Goal: Use online tool/utility: Utilize a website feature to perform a specific function

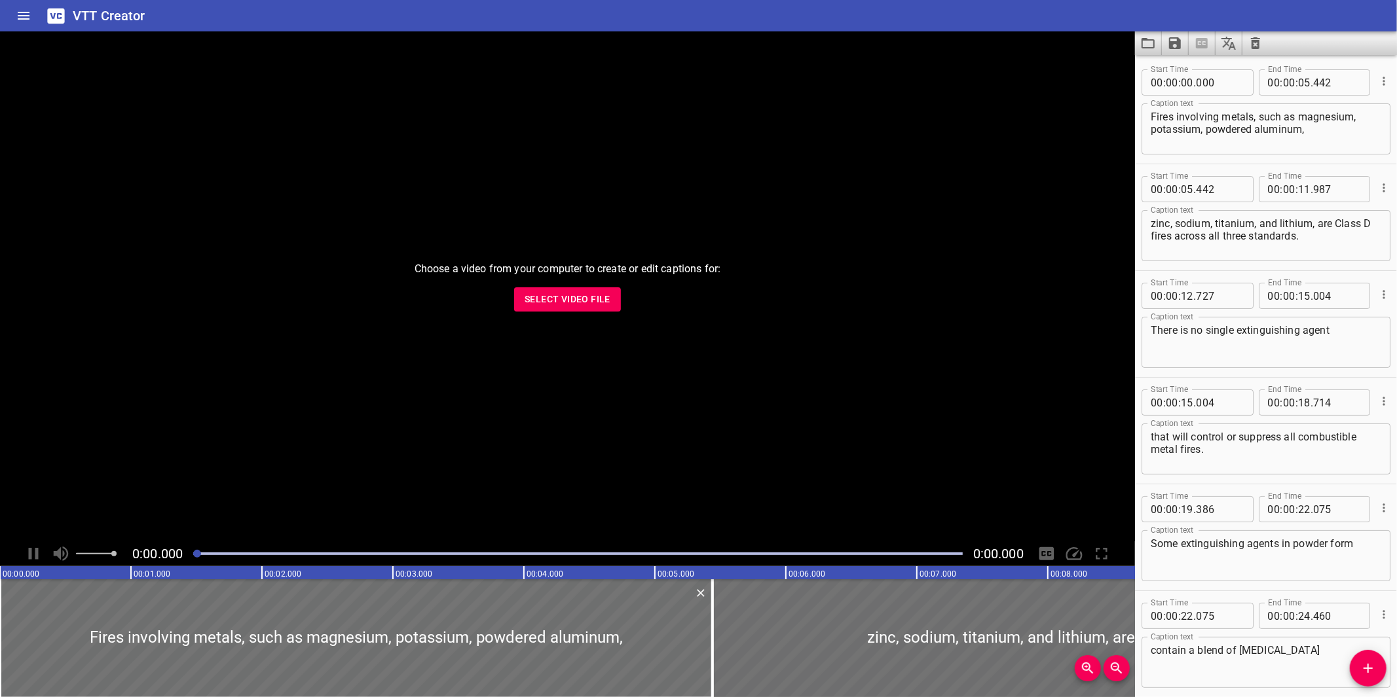
scroll to position [592, 0]
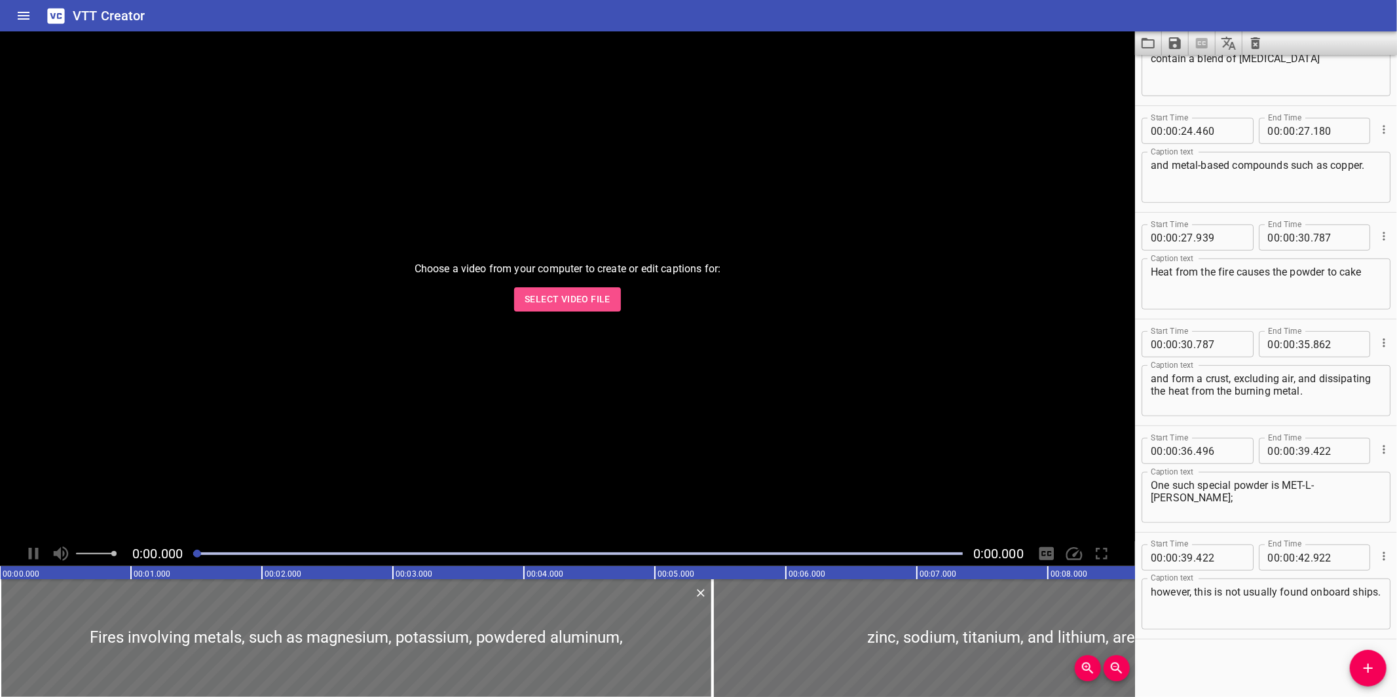
click at [570, 300] on span "Select Video File" at bounding box center [567, 299] width 86 height 16
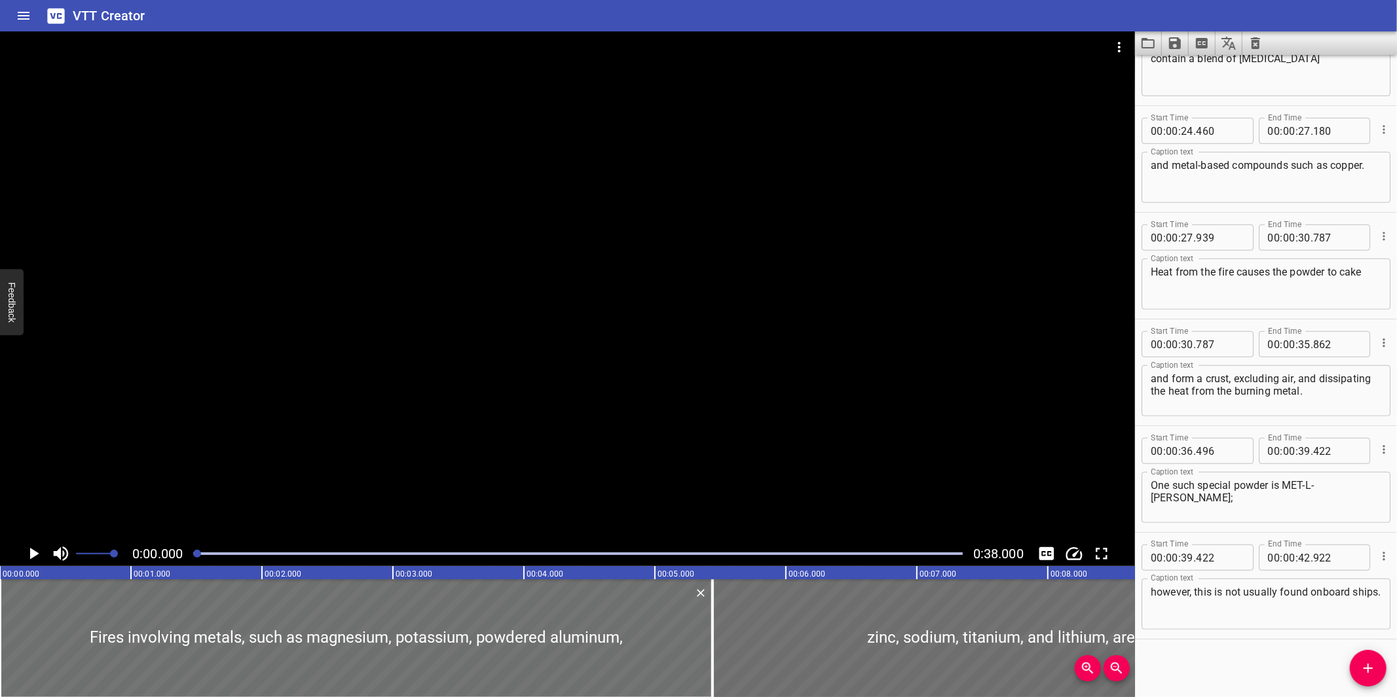
click at [1138, 47] on button "Load captions from file" at bounding box center [1148, 43] width 27 height 24
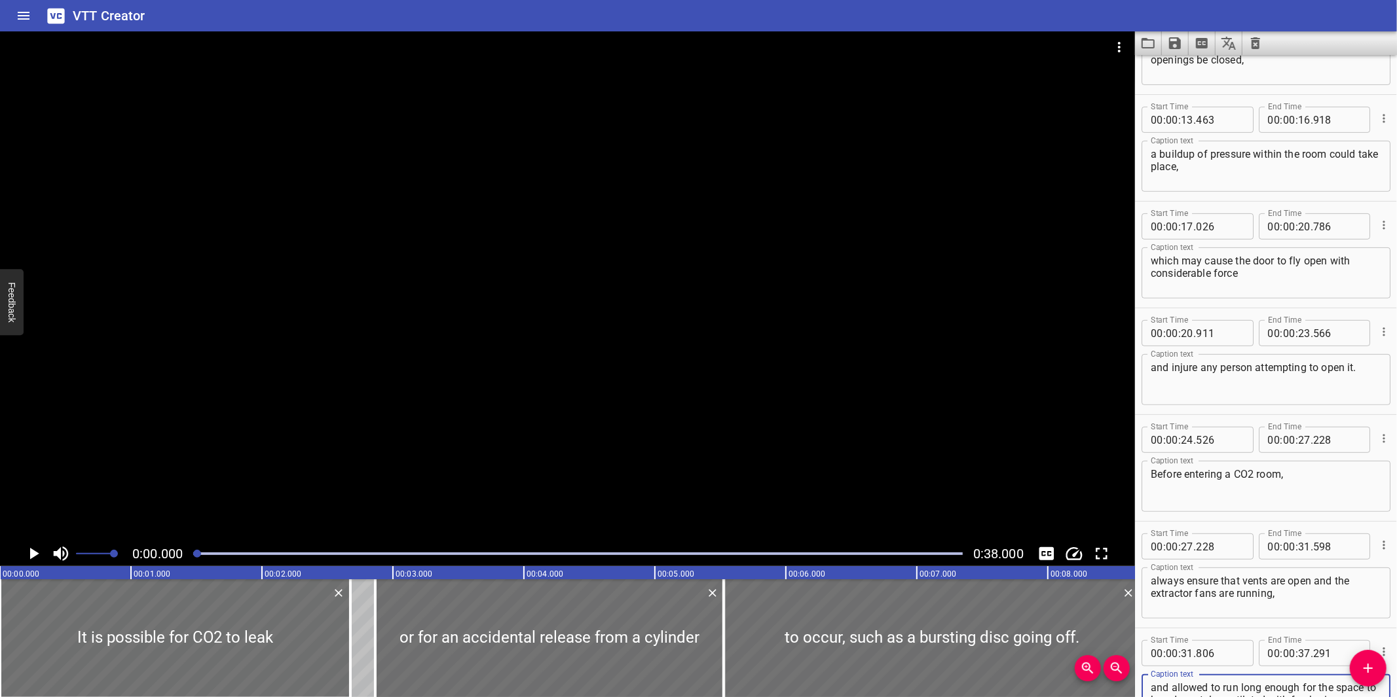
click at [846, 370] on div at bounding box center [567, 286] width 1135 height 510
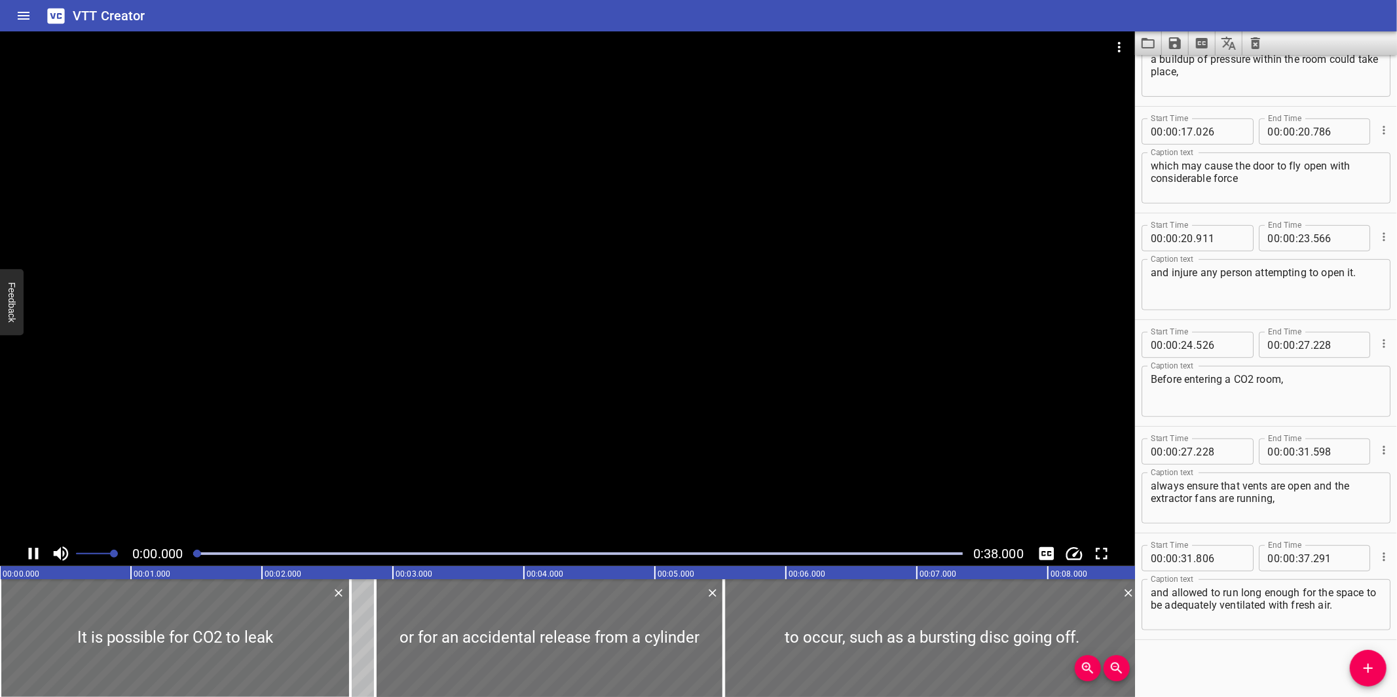
scroll to position [485, 0]
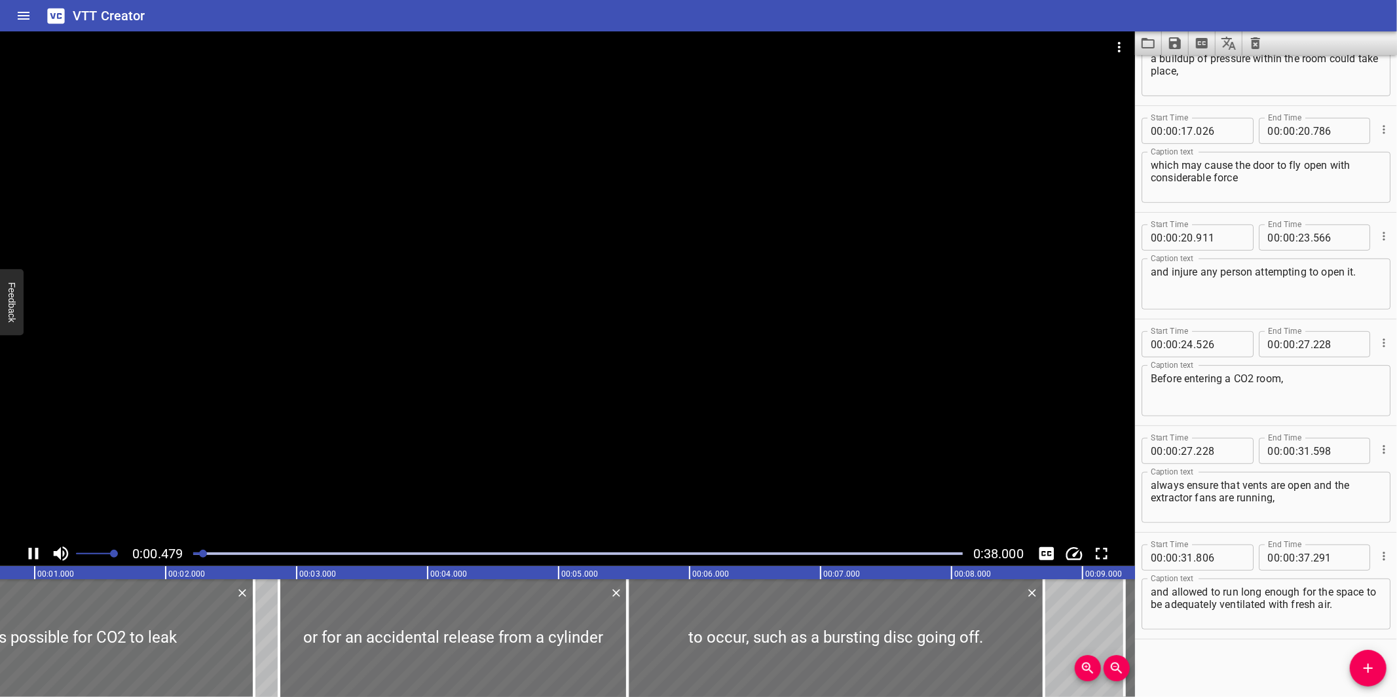
click at [758, 549] on div at bounding box center [577, 554] width 785 height 18
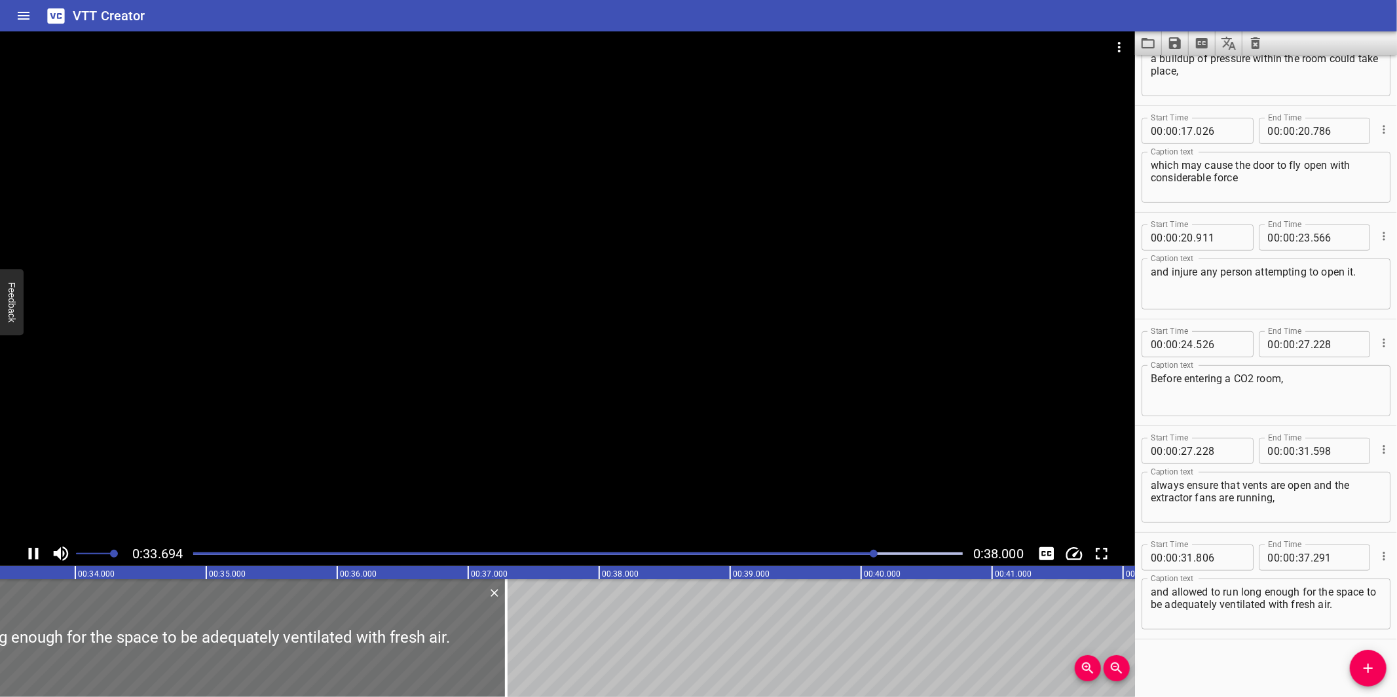
click at [669, 469] on div at bounding box center [567, 286] width 1135 height 510
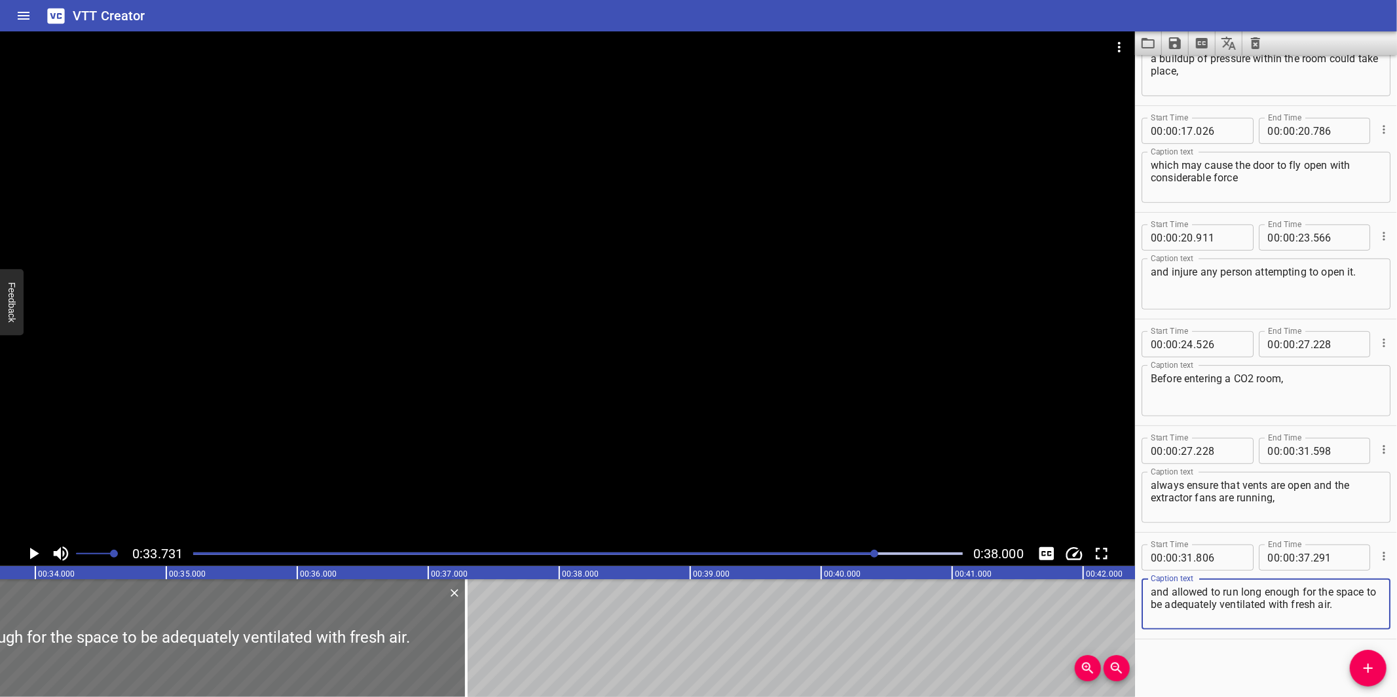
drag, startPoint x: 1354, startPoint y: 591, endPoint x: 1363, endPoint y: 606, distance: 17.3
click at [1363, 606] on textarea "and allowed to run long enough for the space to be adequately ventilated with f…" at bounding box center [1265, 604] width 230 height 37
type textarea "and allowed to run long enough"
click at [1290, 563] on div "00 : : 37 . 291" at bounding box center [1314, 558] width 112 height 26
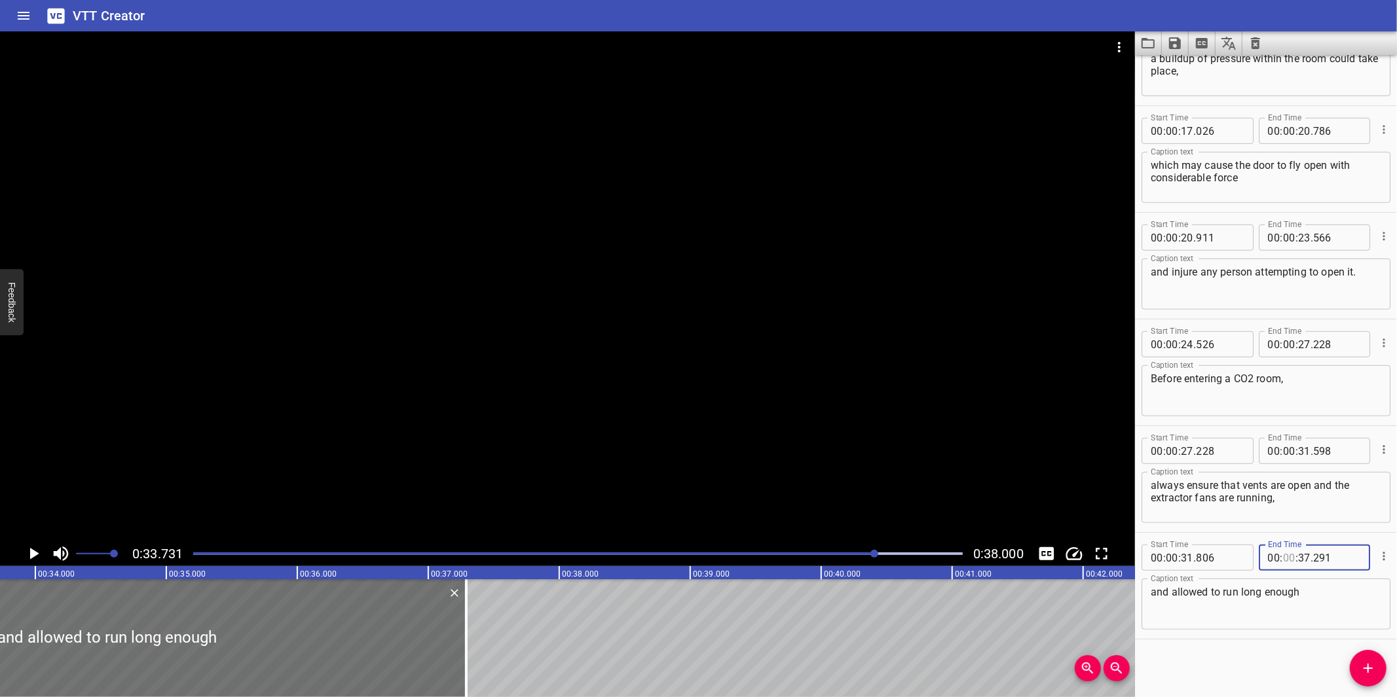
type input "00"
click at [1298, 562] on input "number" at bounding box center [1304, 558] width 12 height 26
type input "33"
type input "731"
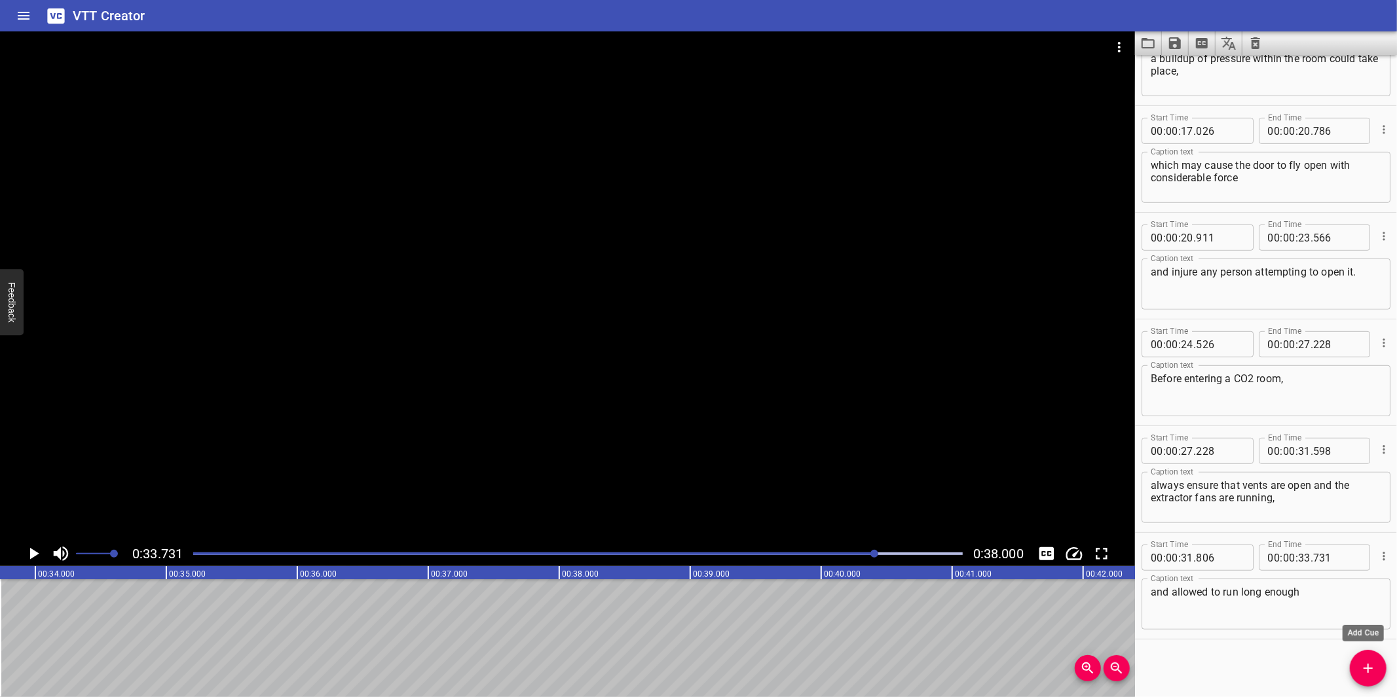
click at [1354, 667] on span "Add Cue" at bounding box center [1367, 669] width 37 height 16
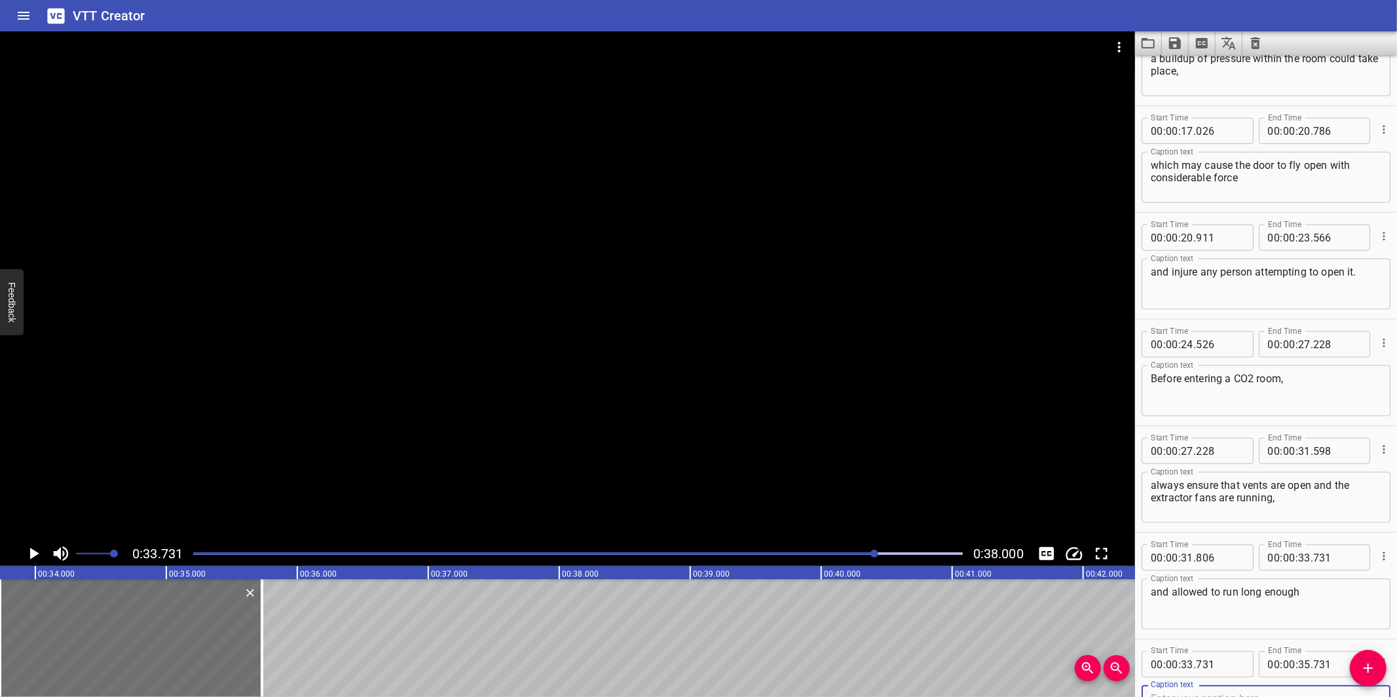
scroll to position [492, 0]
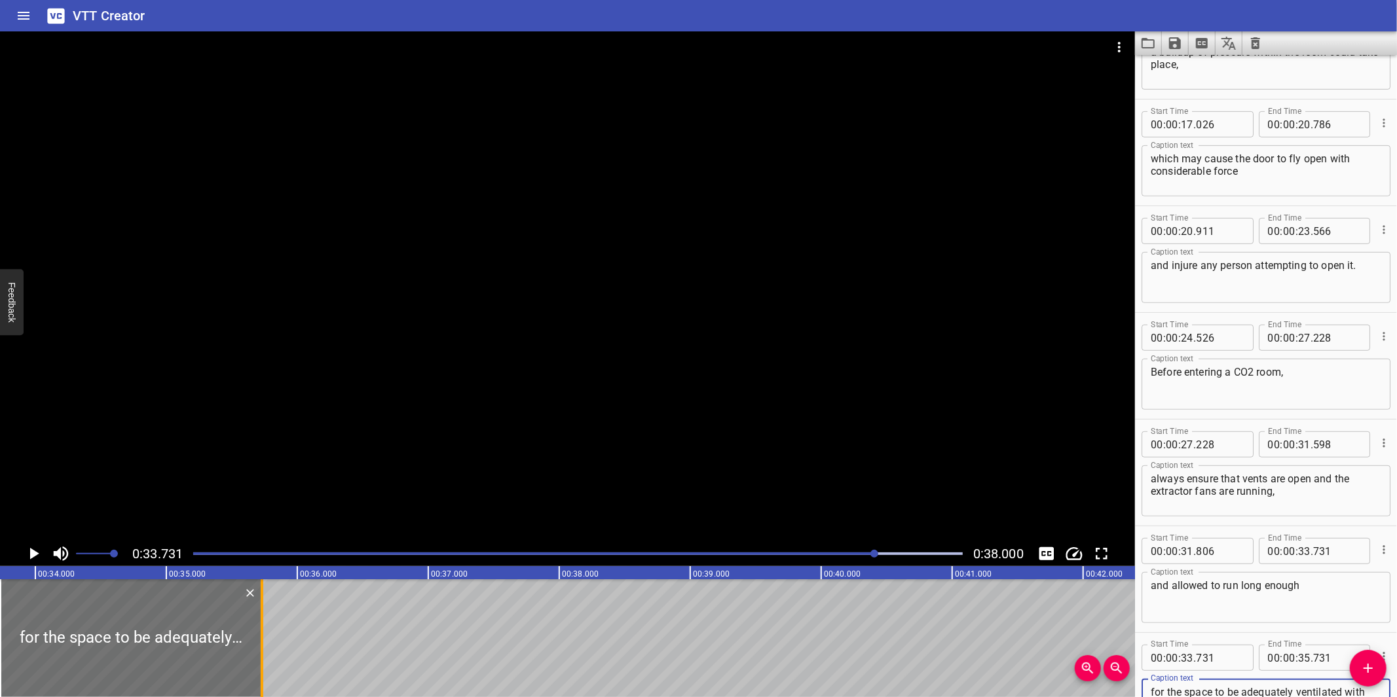
type textarea "for the space to be adequately ventilated with fresh air."
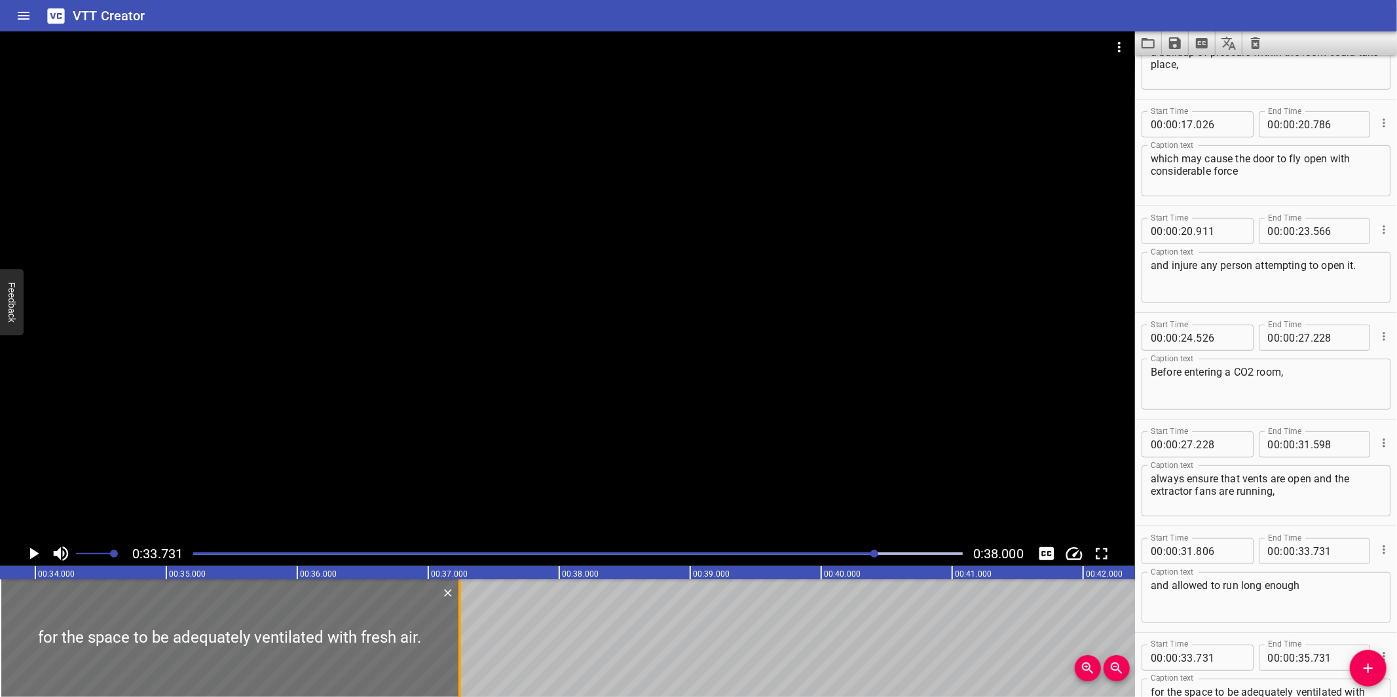
drag, startPoint x: 262, startPoint y: 673, endPoint x: 460, endPoint y: 670, distance: 197.8
click at [460, 670] on div at bounding box center [459, 638] width 3 height 118
type input "37"
type input "241"
click at [820, 552] on div at bounding box center [577, 554] width 785 height 18
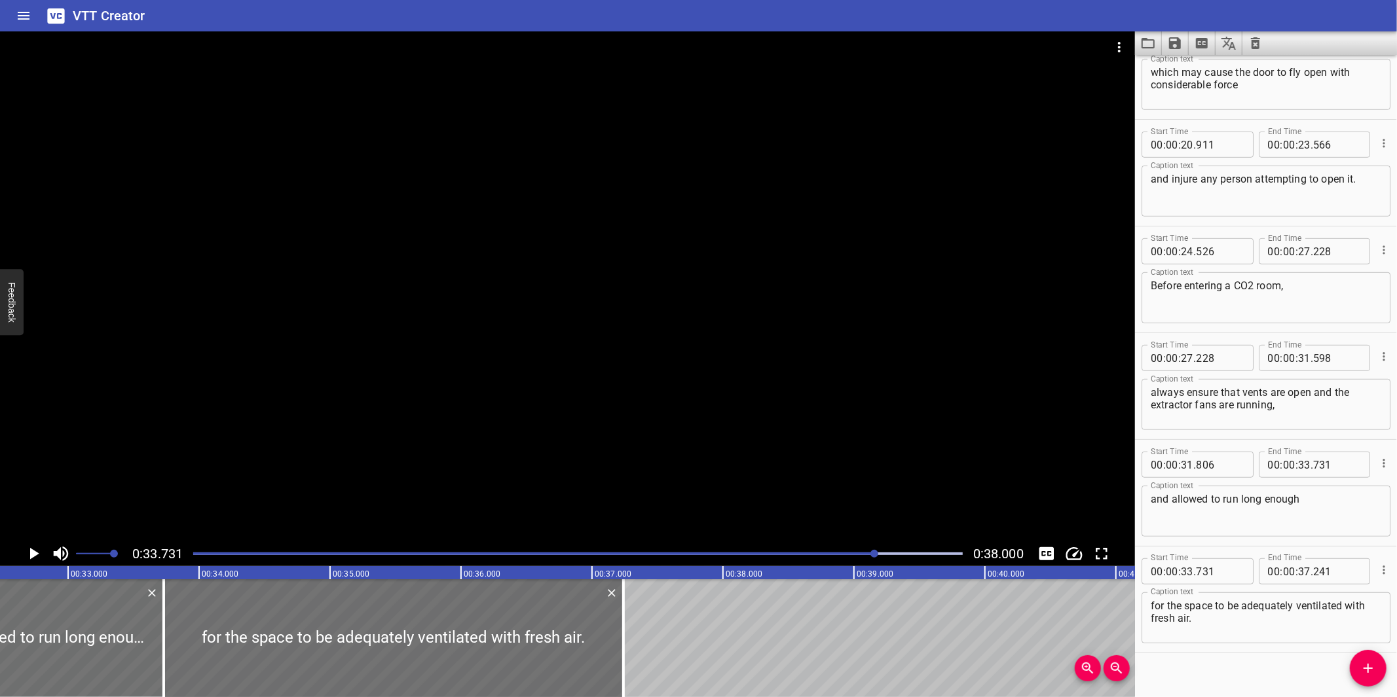
scroll to position [592, 0]
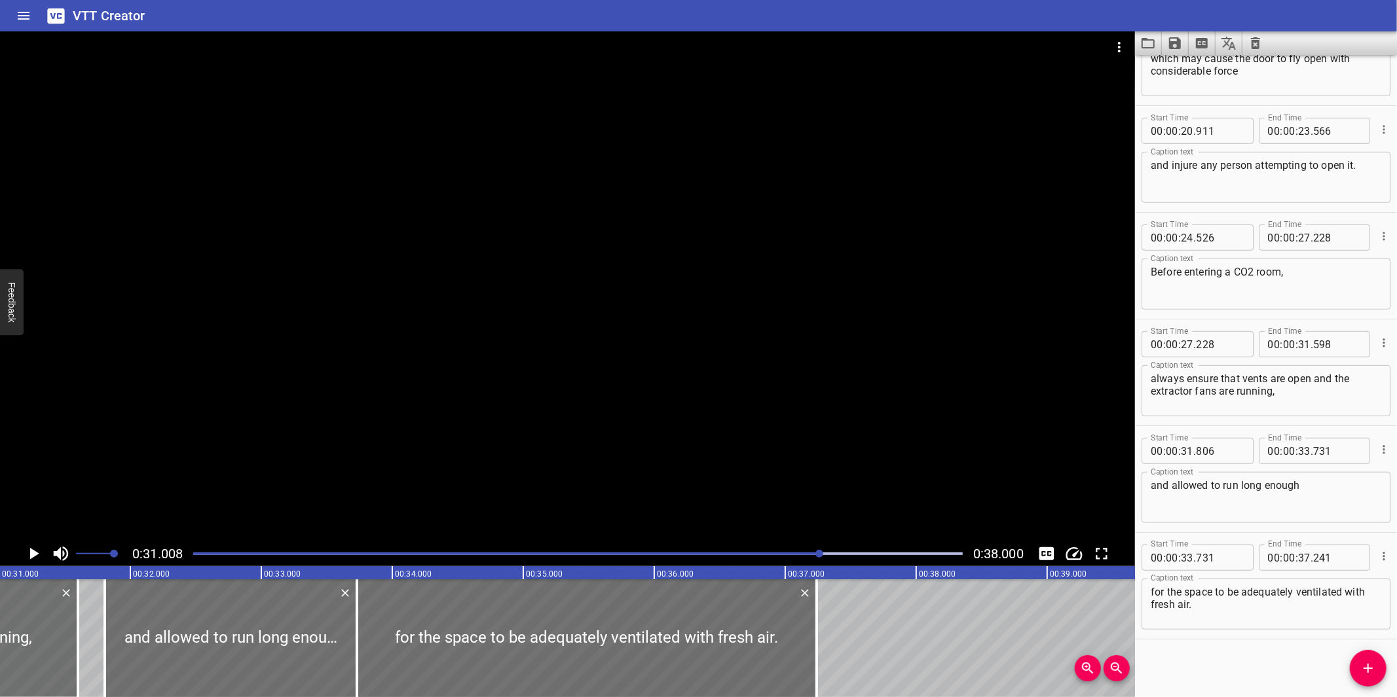
click at [828, 404] on div at bounding box center [567, 286] width 1135 height 510
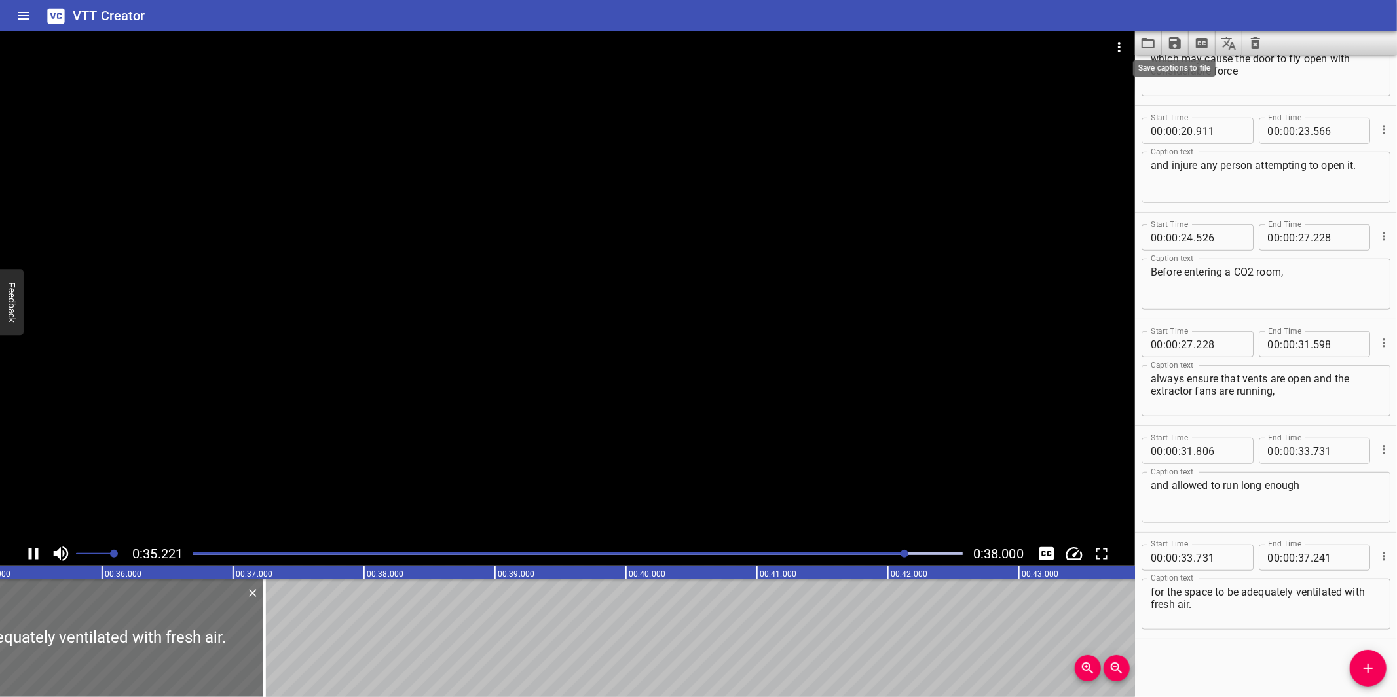
click at [1179, 50] on icon "Save captions to file" at bounding box center [1175, 43] width 16 height 16
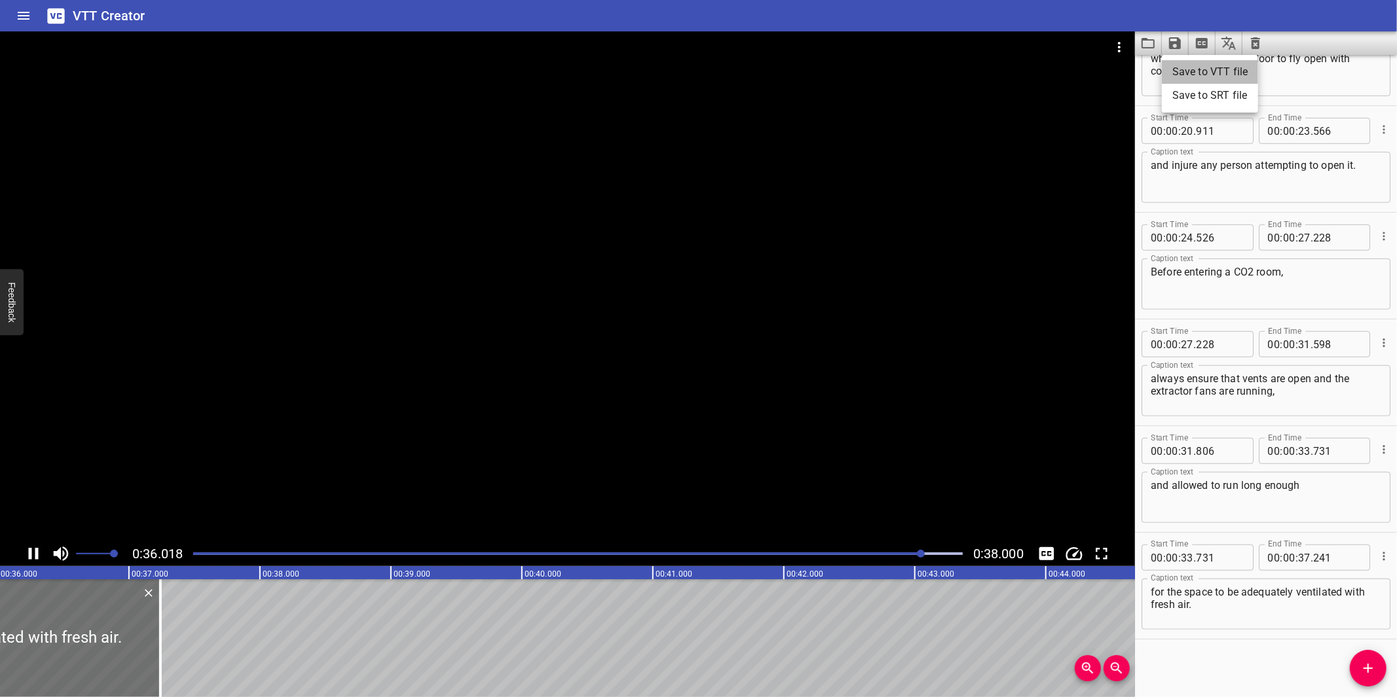
click at [1197, 76] on li "Save to VTT file" at bounding box center [1210, 72] width 96 height 24
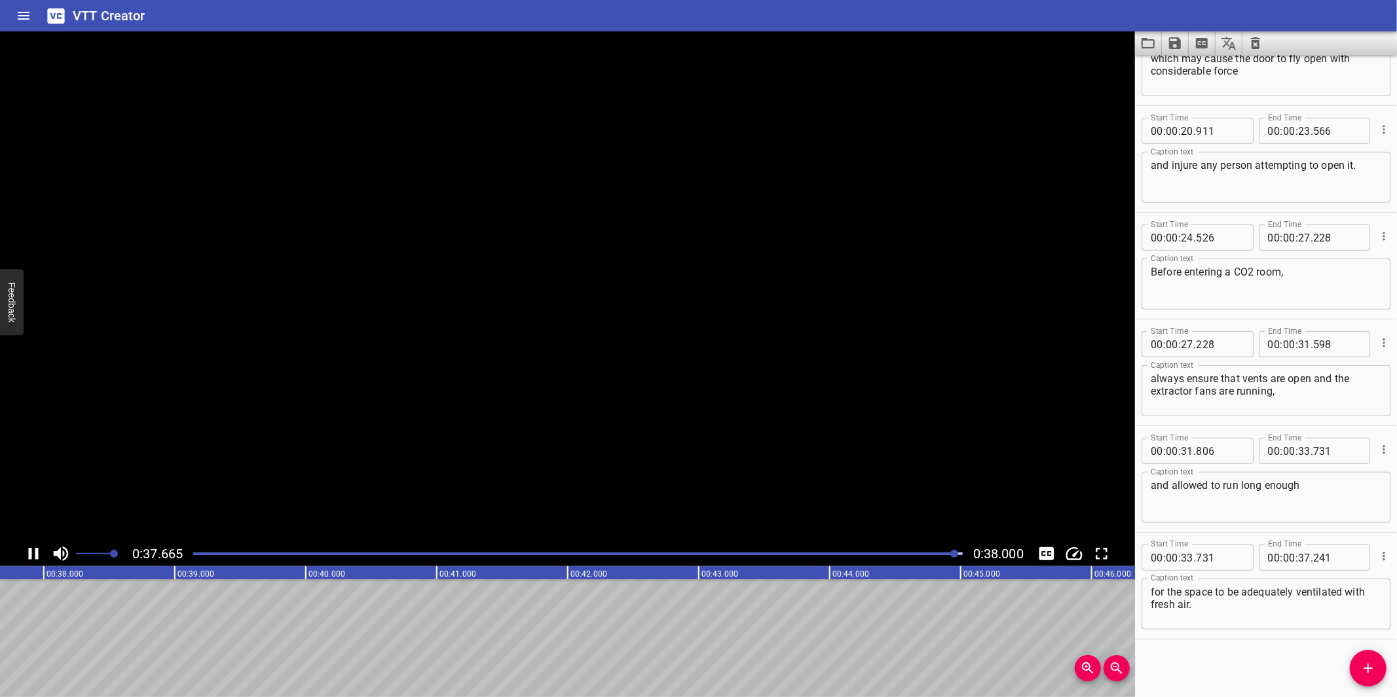
scroll to position [0, 4976]
